Goal: Information Seeking & Learning: Find specific fact

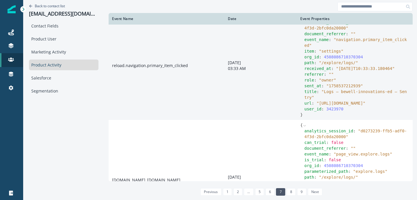
scroll to position [679, 0]
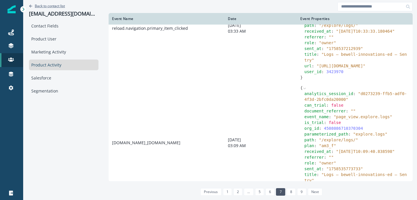
click at [53, 4] on p "Back to contact list" at bounding box center [50, 5] width 30 height 5
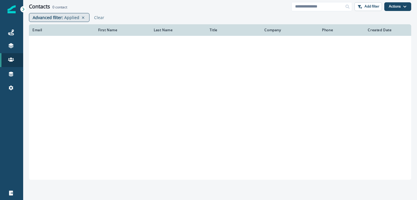
click at [67, 20] on p "Applied" at bounding box center [71, 17] width 15 height 6
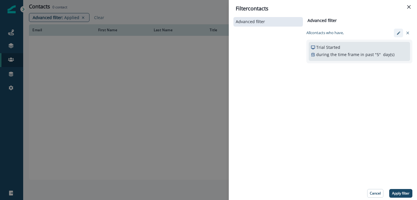
click at [396, 35] on button "edit-filter" at bounding box center [398, 33] width 9 height 9
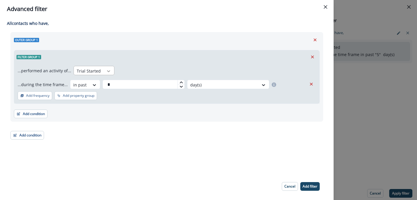
click at [104, 71] on div at bounding box center [109, 71] width 10 height 6
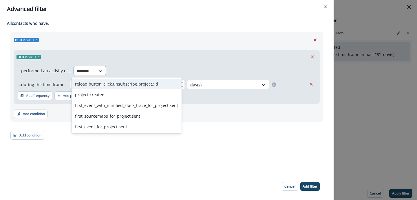
type input "*********"
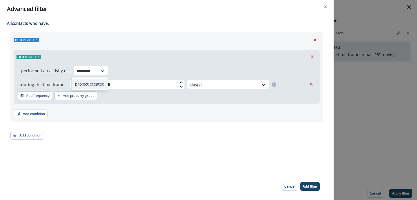
click at [82, 82] on div "project.created" at bounding box center [90, 84] width 36 height 11
click at [311, 186] on p "Add filter" at bounding box center [310, 187] width 15 height 4
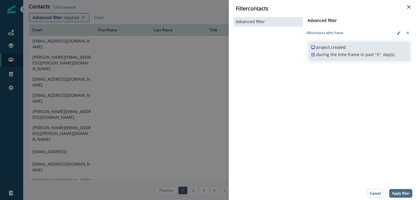
click at [399, 192] on p "Apply filter" at bounding box center [400, 194] width 17 height 4
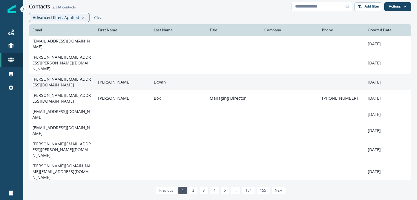
click at [66, 74] on td "[PERSON_NAME][EMAIL_ADDRESS][DOMAIN_NAME]" at bounding box center [62, 82] width 66 height 16
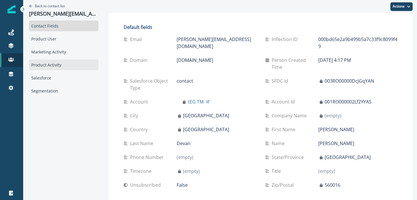
click at [49, 63] on div "Product Activity" at bounding box center [64, 65] width 70 height 11
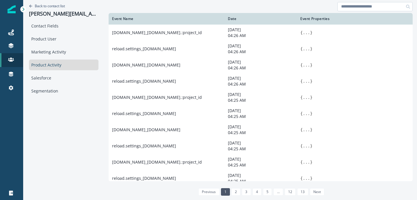
click at [354, 10] on input at bounding box center [374, 6] width 75 height 9
type input "**********"
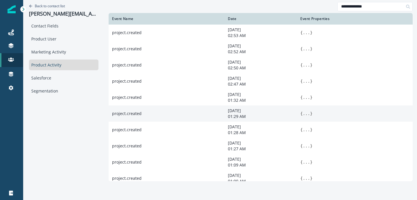
scroll to position [8, 0]
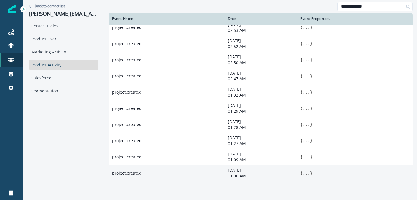
click at [307, 175] on button "..." at bounding box center [306, 174] width 7 height 6
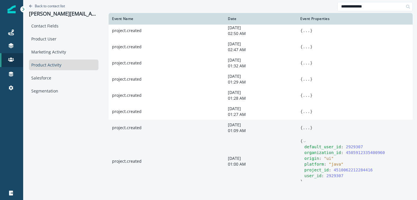
scroll to position [43, 0]
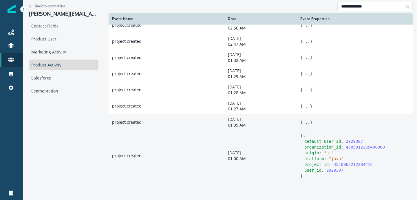
click at [307, 123] on button "..." at bounding box center [306, 123] width 7 height 6
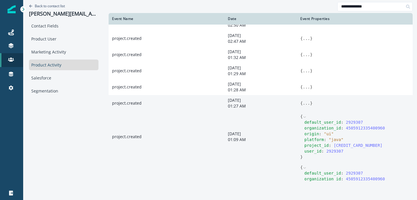
scroll to position [53, 0]
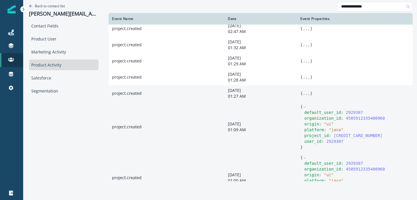
click at [302, 95] on span "{" at bounding box center [301, 93] width 2 height 5
click at [309, 94] on button "..." at bounding box center [306, 94] width 7 height 6
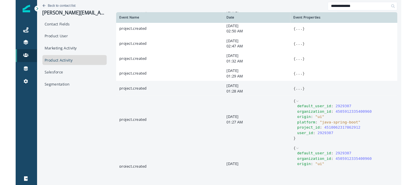
scroll to position [30, 0]
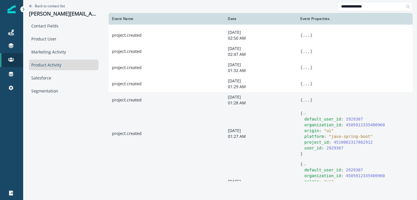
click at [305, 102] on button "..." at bounding box center [306, 100] width 7 height 6
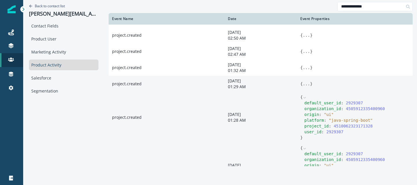
scroll to position [0, 0]
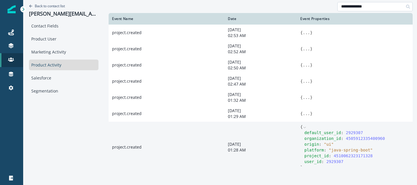
click at [365, 9] on input "**********" at bounding box center [374, 6] width 75 height 9
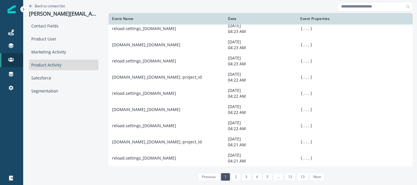
scroll to position [353, 0]
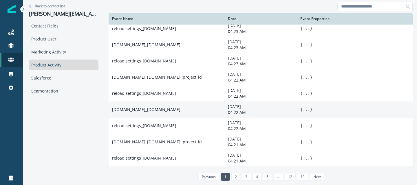
click at [304, 108] on button "..." at bounding box center [306, 110] width 7 height 6
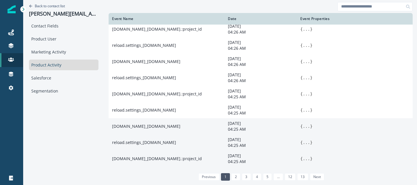
scroll to position [0, 0]
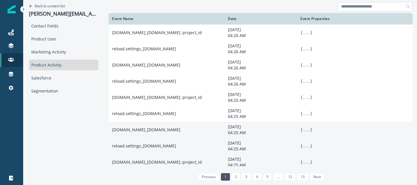
click at [346, 6] on input at bounding box center [374, 6] width 75 height 9
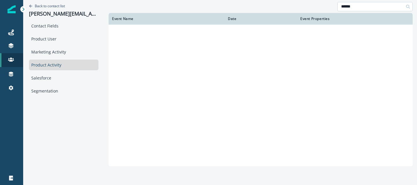
type input "******"
click at [347, 7] on input "******" at bounding box center [374, 6] width 75 height 9
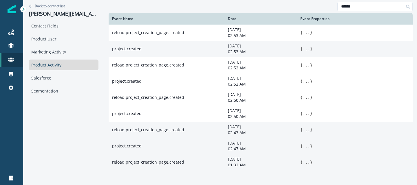
click at [308, 50] on button "..." at bounding box center [306, 49] width 7 height 6
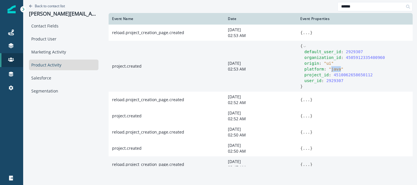
drag, startPoint x: 331, startPoint y: 71, endPoint x: 342, endPoint y: 71, distance: 10.4
click at [342, 71] on span "" java "" at bounding box center [336, 69] width 15 height 5
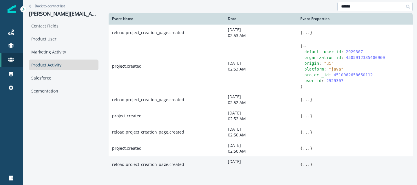
click at [360, 8] on input "******" at bounding box center [374, 6] width 75 height 9
